Goal: Task Accomplishment & Management: Use online tool/utility

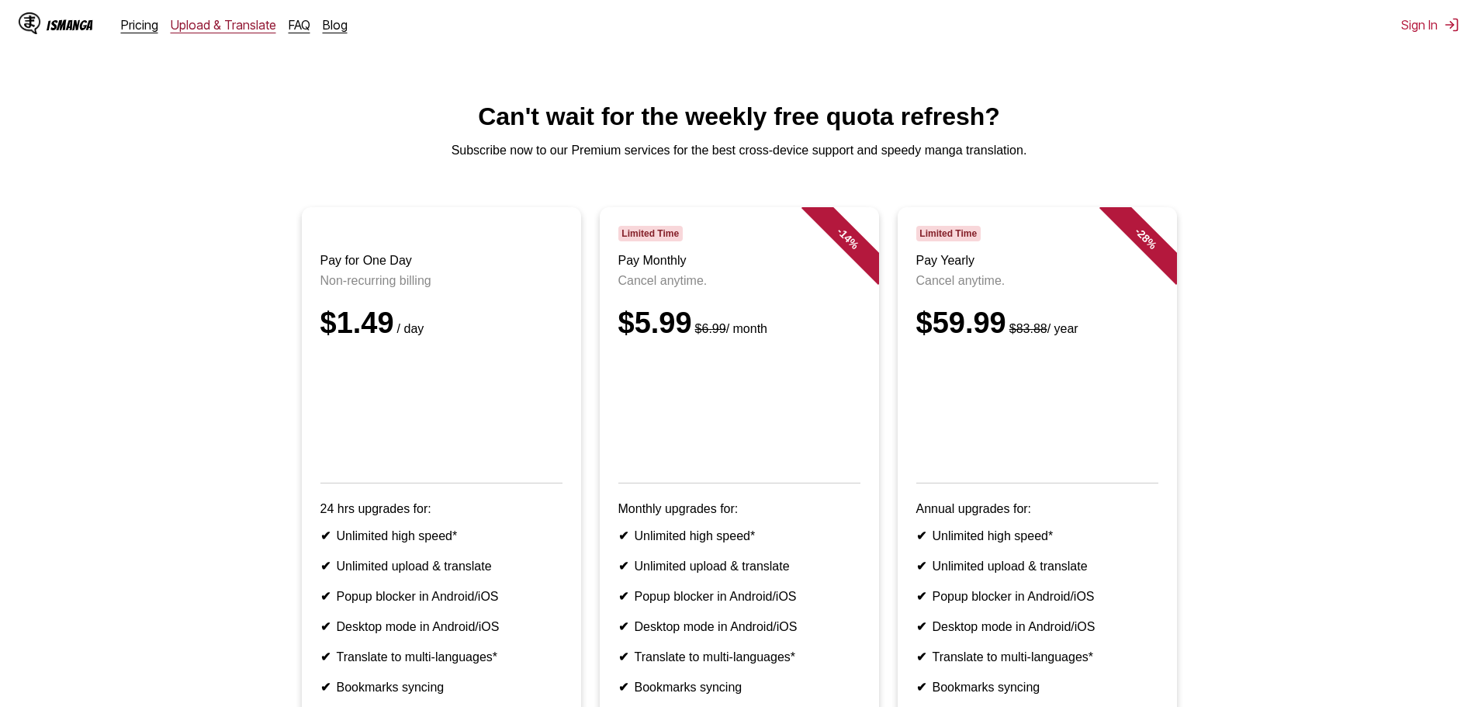
click at [199, 31] on link "Upload & Translate" at bounding box center [224, 25] width 106 height 16
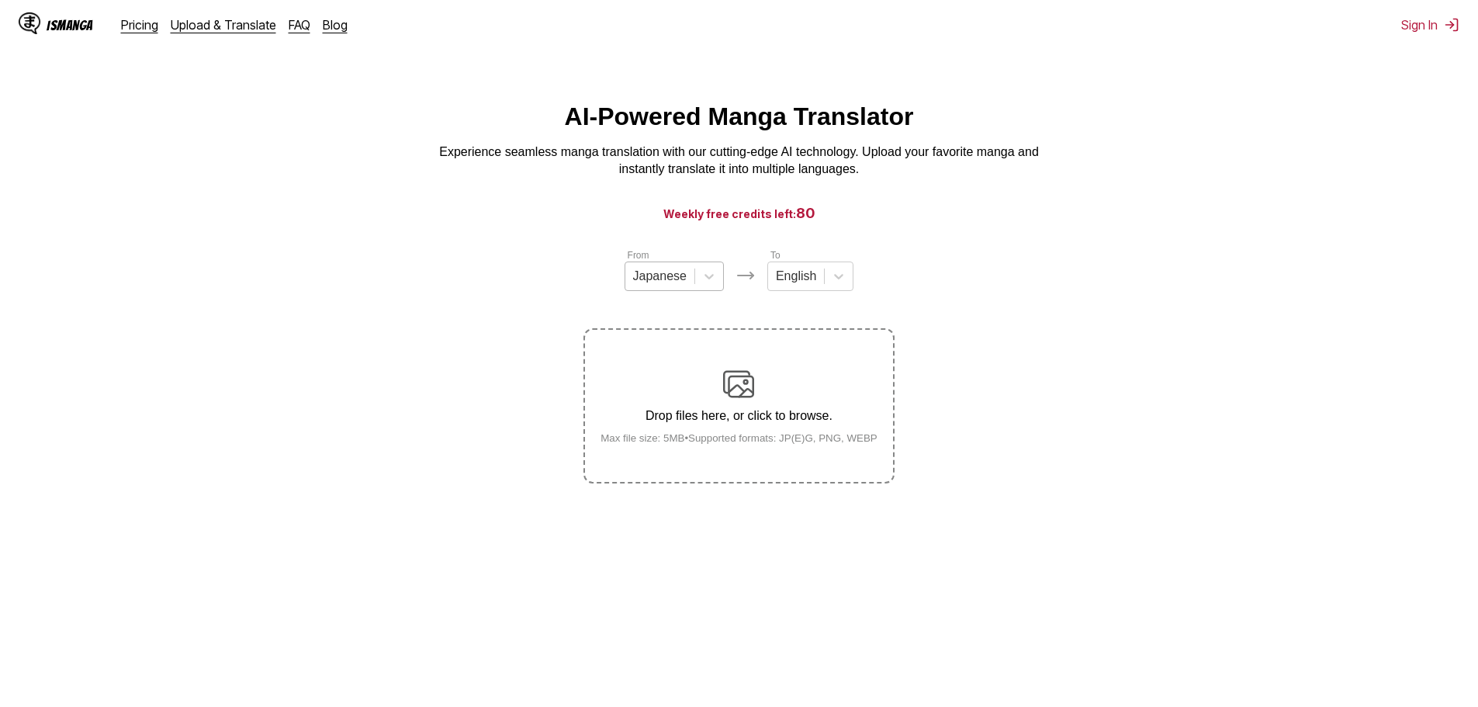
click at [659, 279] on div at bounding box center [660, 276] width 54 height 17
click at [667, 376] on div "Chinese" at bounding box center [674, 366] width 99 height 26
click at [814, 282] on div "English" at bounding box center [792, 276] width 56 height 23
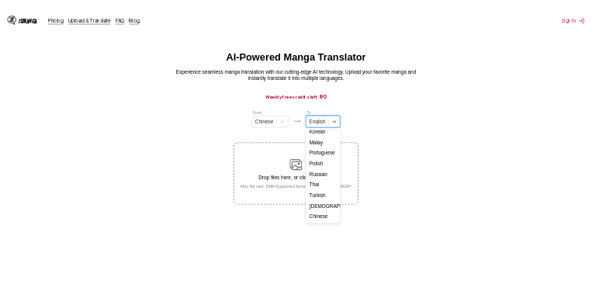
scroll to position [261, 0]
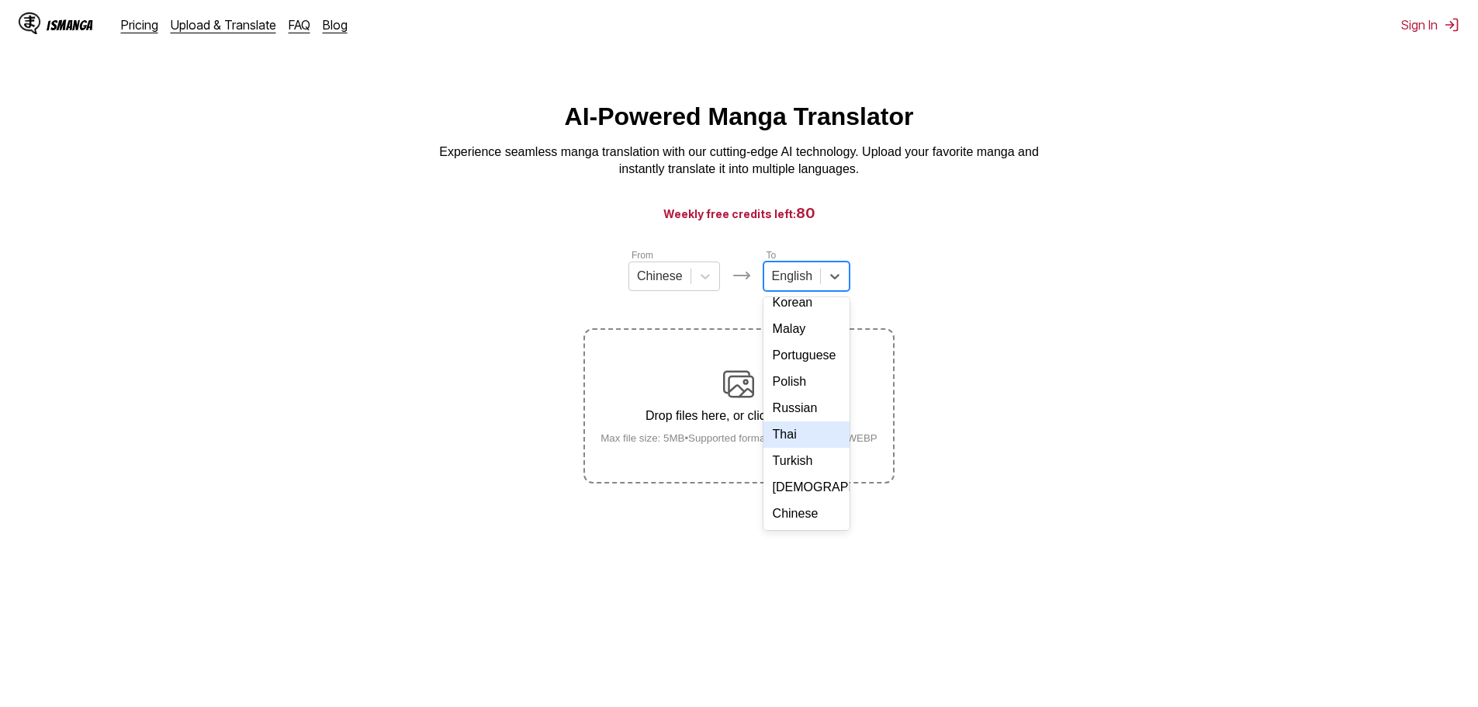
click at [803, 431] on div "Thai" at bounding box center [807, 434] width 86 height 26
click at [485, 440] on section "From Chinese To option Thai, selected. Thai Drop files here, or click to browse…" at bounding box center [738, 366] width 1453 height 236
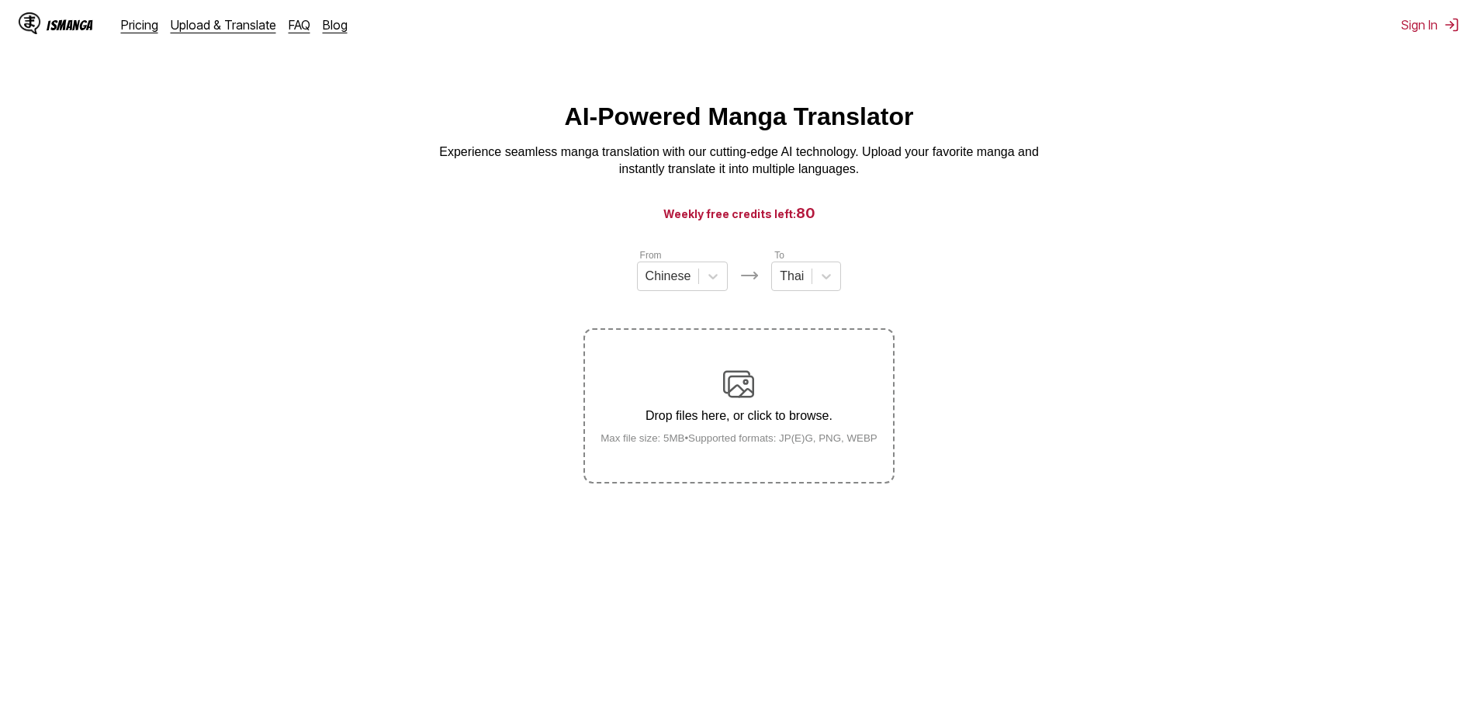
drag, startPoint x: 1037, startPoint y: 86, endPoint x: 1034, endPoint y: 96, distance: 10.6
click at [1037, 86] on html "IsManga Pricing Upload & Translate FAQ Blog Sign In Pricing Upload & Translate …" at bounding box center [739, 441] width 1478 height 883
